Goal: Transaction & Acquisition: Download file/media

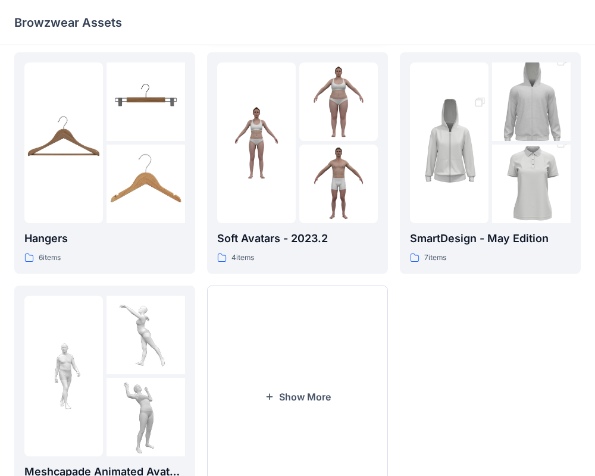
scroll to position [305, 0]
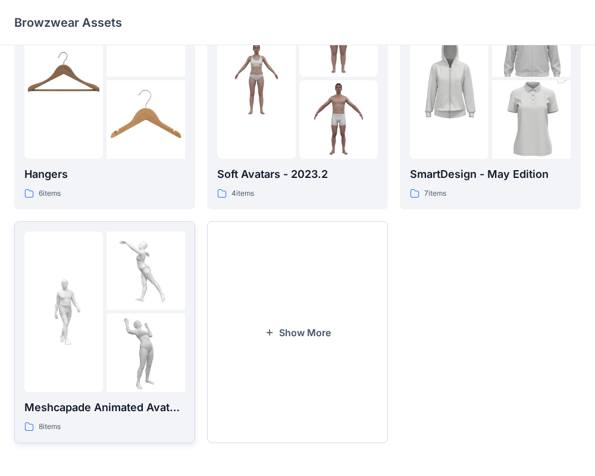
click at [139, 297] on img at bounding box center [145, 270] width 78 height 78
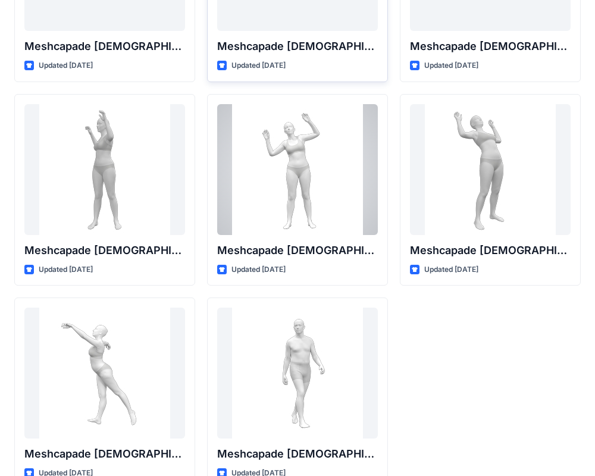
scroll to position [168, 0]
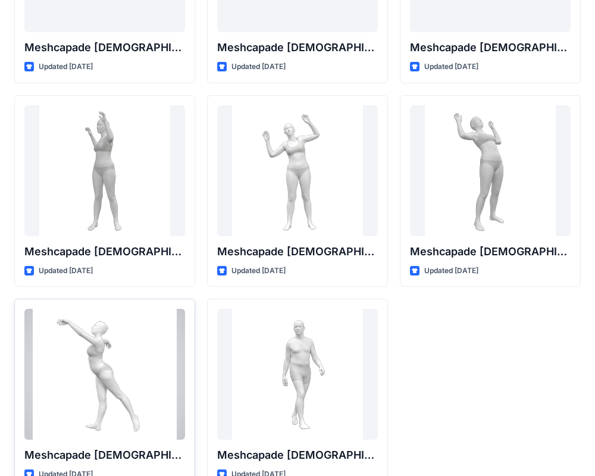
click at [125, 366] on div at bounding box center [104, 374] width 161 height 131
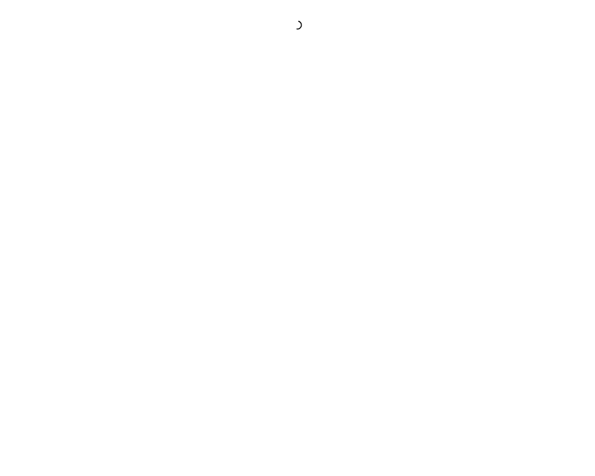
click at [125, 366] on div at bounding box center [297, 238] width 595 height 476
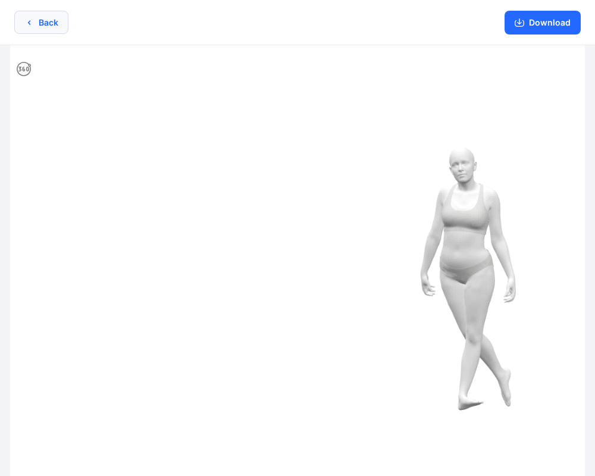
click at [45, 18] on button "Back" at bounding box center [41, 22] width 54 height 23
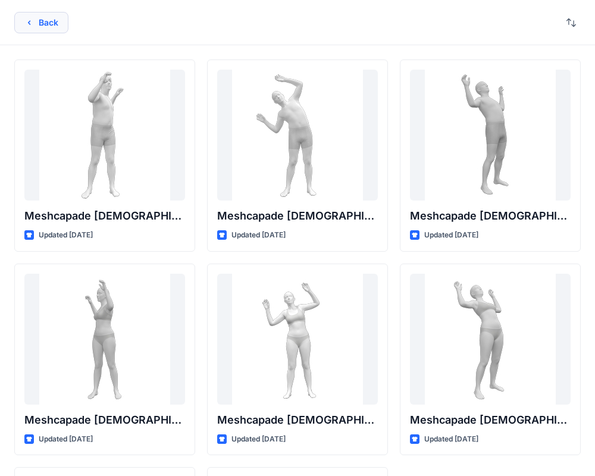
click at [57, 20] on button "Back" at bounding box center [41, 22] width 54 height 21
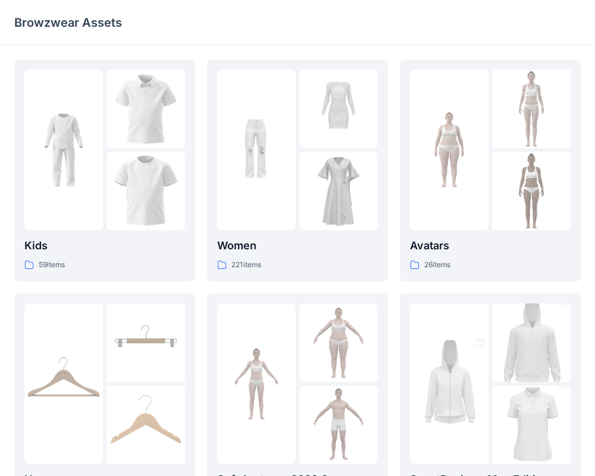
scroll to position [305, 0]
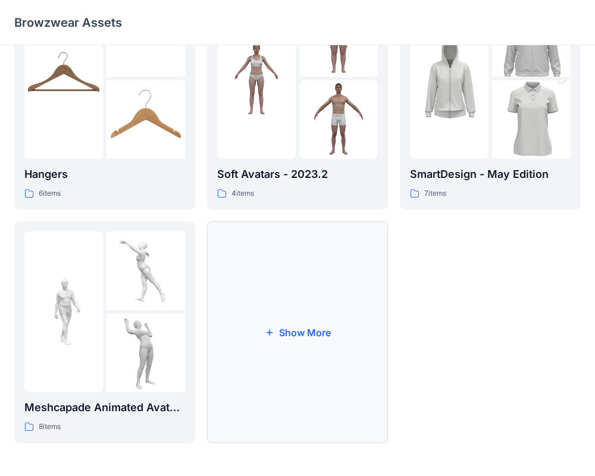
click at [276, 309] on button "Show More" at bounding box center [297, 332] width 181 height 222
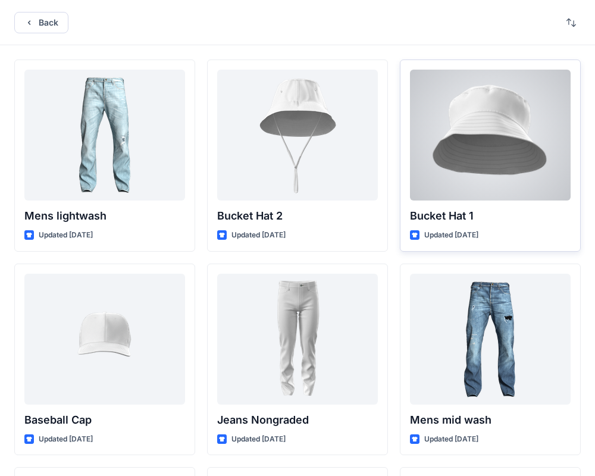
click at [469, 179] on div at bounding box center [490, 135] width 161 height 131
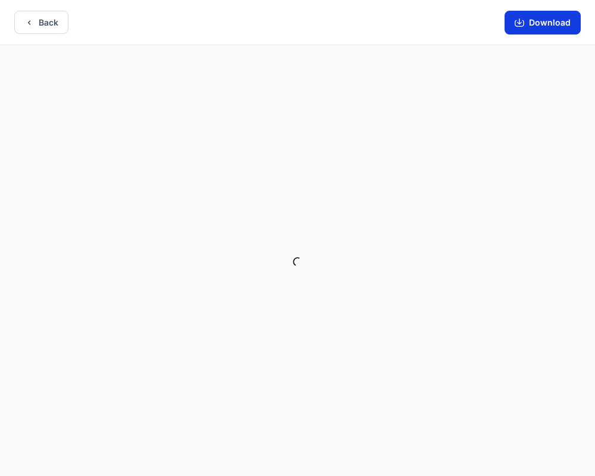
click at [548, 28] on button "Download" at bounding box center [542, 23] width 76 height 24
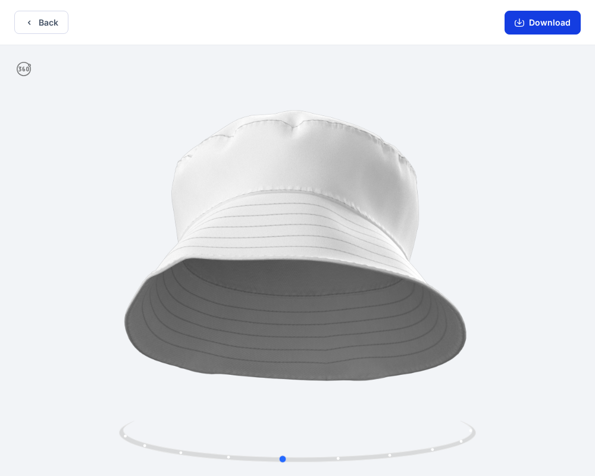
drag, startPoint x: 376, startPoint y: 176, endPoint x: 566, endPoint y: 18, distance: 247.0
click at [451, 268] on div at bounding box center [297, 261] width 595 height 433
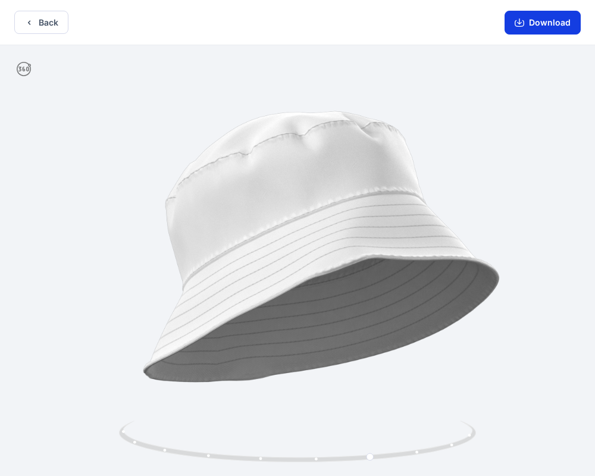
click at [566, 18] on button "Download" at bounding box center [542, 23] width 76 height 24
